Goal: Task Accomplishment & Management: Use online tool/utility

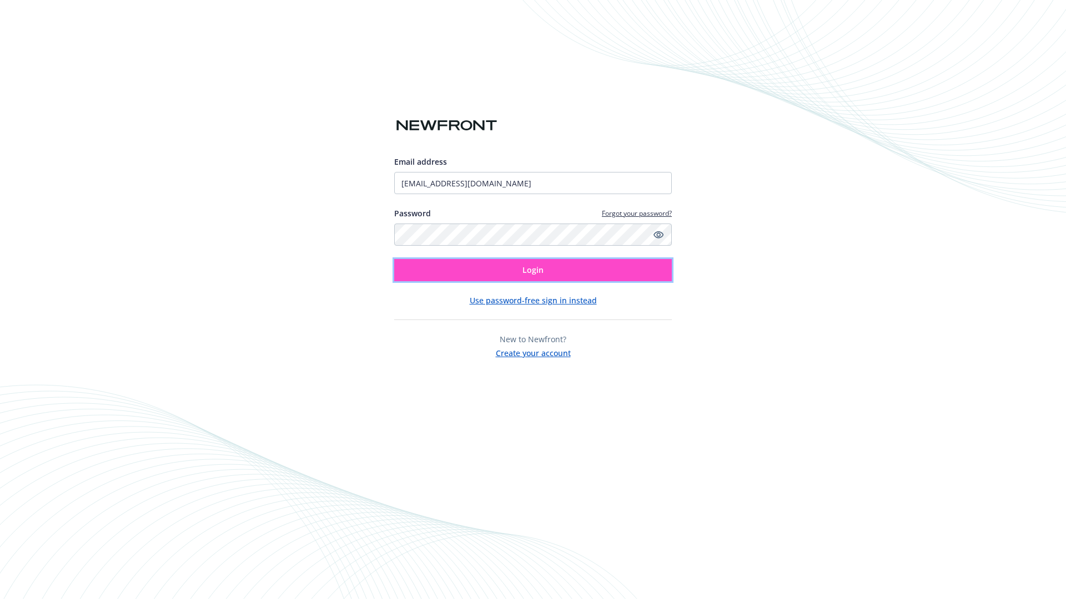
click at [533, 270] on span "Login" at bounding box center [532, 270] width 21 height 11
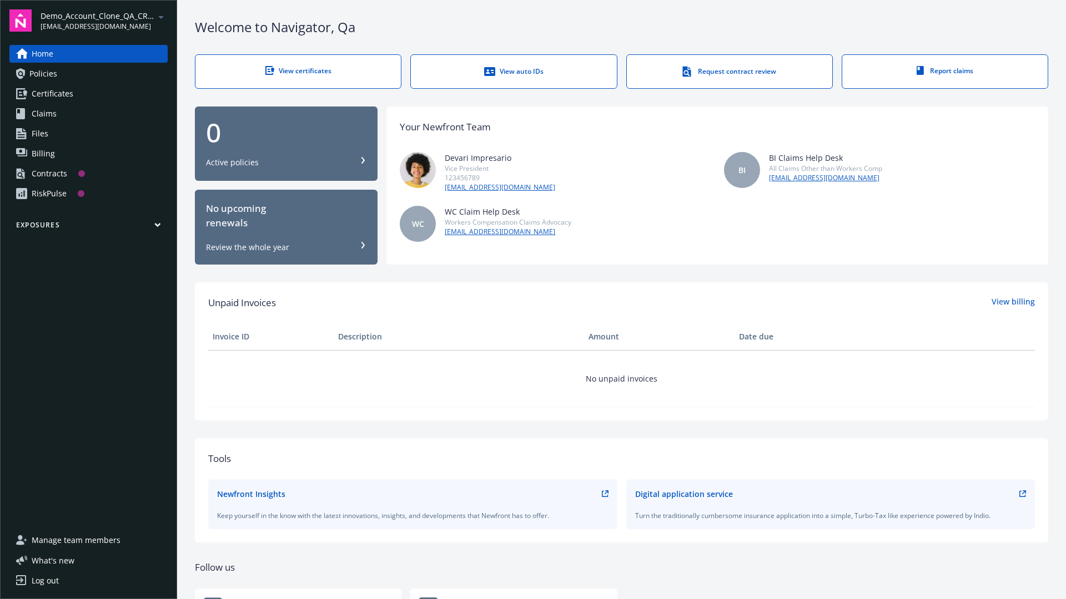
click at [104, 21] on span "Demo_Account_Clone_QA_CR_Tests_Prospect" at bounding box center [98, 16] width 114 height 12
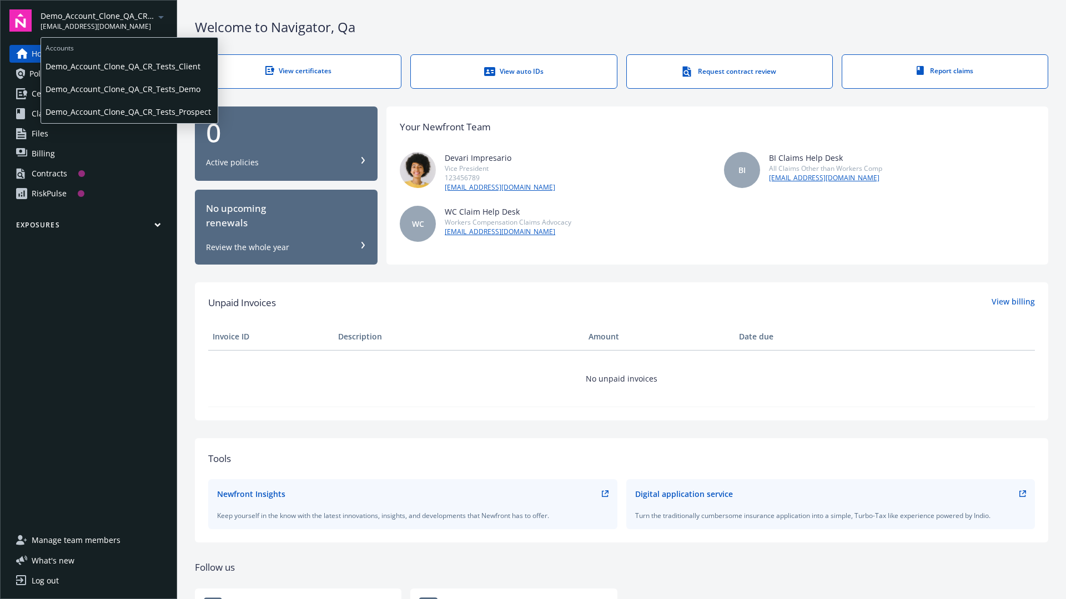
click at [128, 66] on span "Demo_Account_Clone_QA_CR_Tests_Client" at bounding box center [130, 66] width 168 height 23
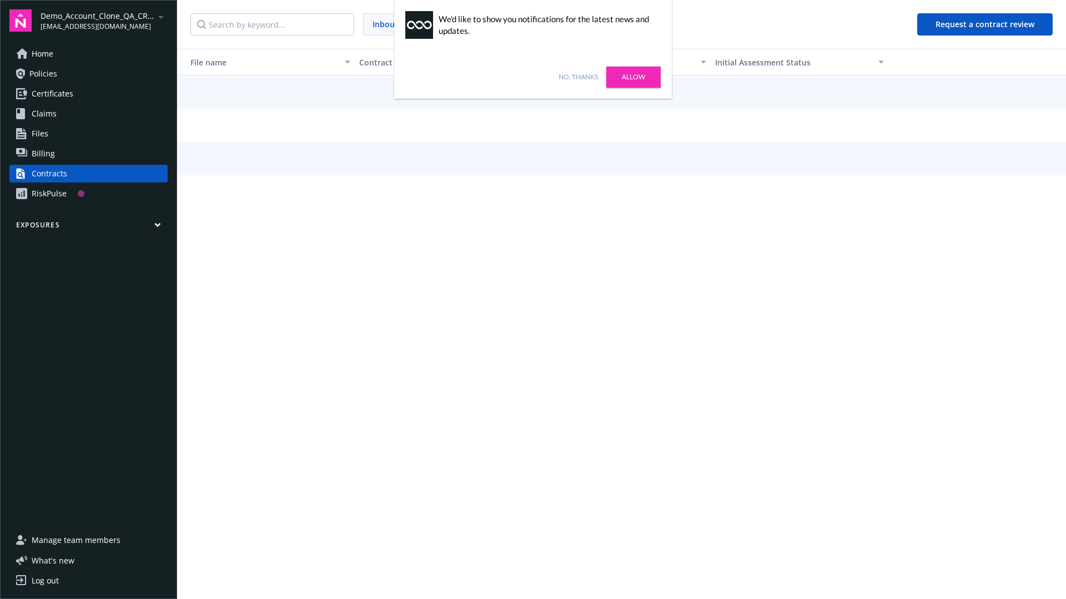
click at [578, 77] on link "No, thanks" at bounding box center [577, 77] width 39 height 10
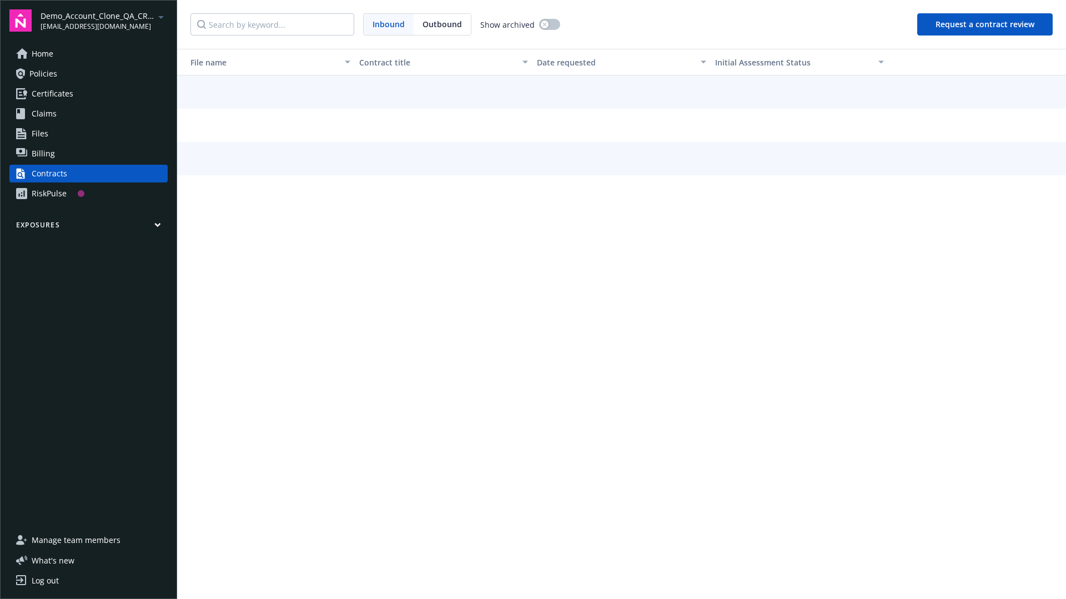
click at [985, 24] on button "Request a contract review" at bounding box center [984, 24] width 135 height 22
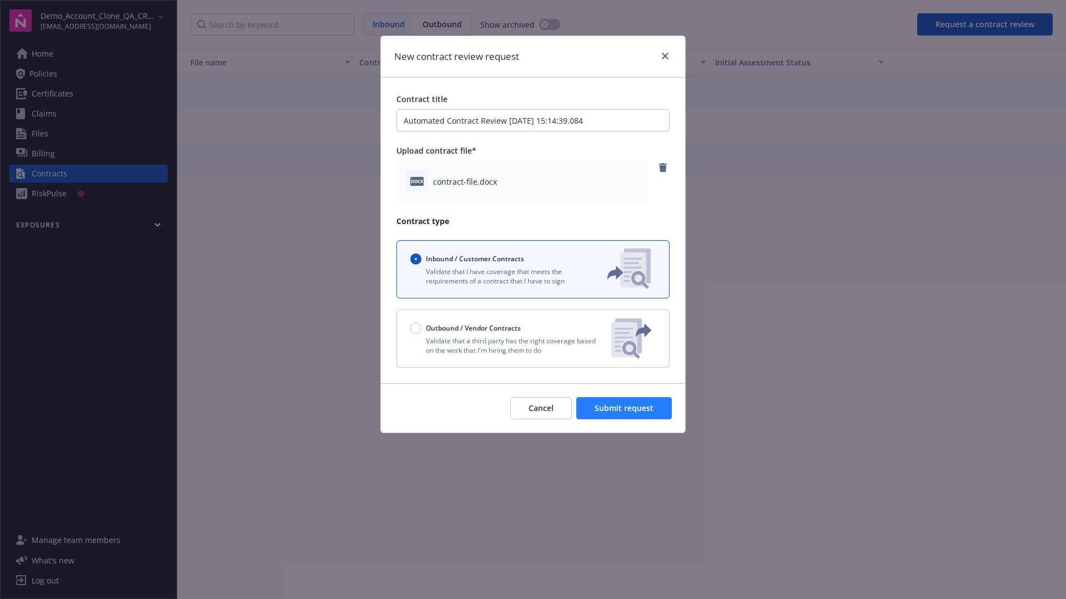
type input "Automated Contract Review [DATE] 15:14:39.084"
click at [624, 408] on span "Submit request" at bounding box center [623, 408] width 59 height 11
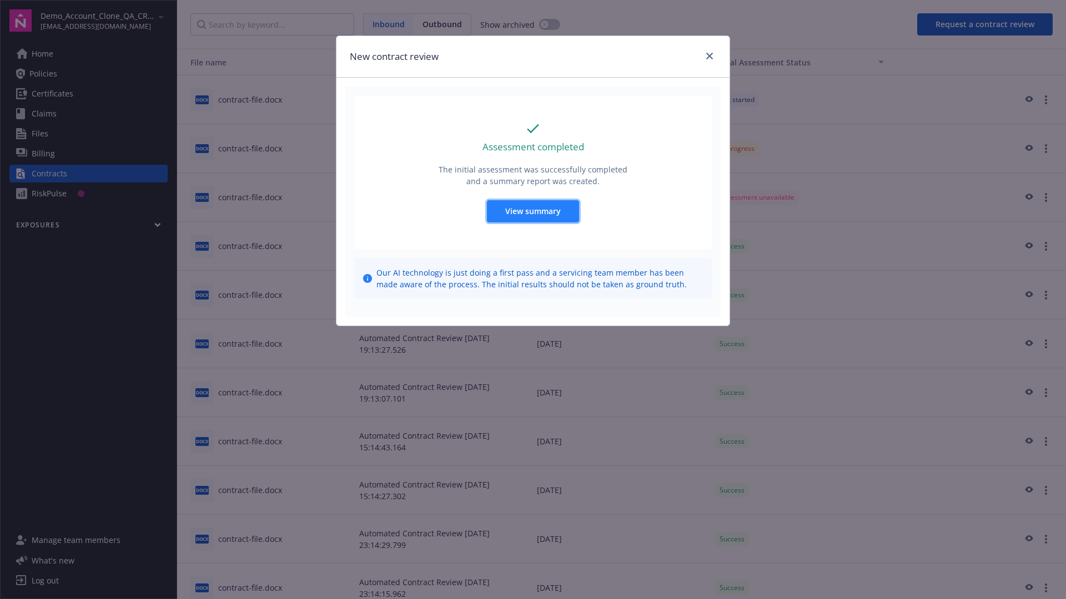
click at [532, 211] on span "View summary" at bounding box center [532, 211] width 55 height 11
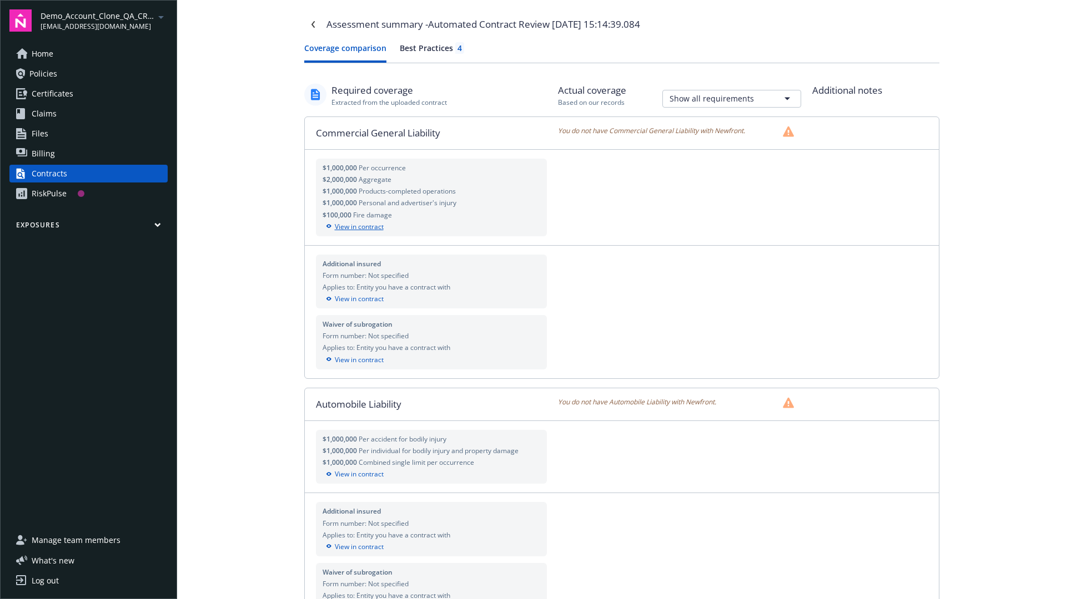
click at [431, 226] on div "View in contract" at bounding box center [431, 227] width 218 height 10
